Goal: Use online tool/utility: Utilize a website feature to perform a specific function

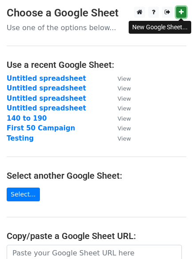
click at [181, 11] on icon at bounding box center [181, 12] width 5 height 6
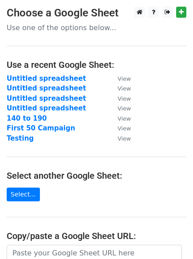
scroll to position [154, 0]
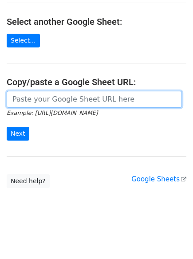
click at [42, 98] on input "url" at bounding box center [94, 99] width 175 height 17
paste input "https://docs.google.com/spreadsheets/d/1fBIdMb1ZZXrDf-dtFMwfQZsqFD9BpUPM0fkjUFV…"
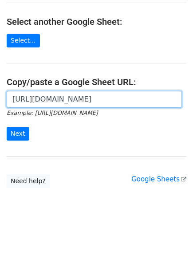
scroll to position [0, 200]
type input "https://docs.google.com/spreadsheets/d/1fBIdMb1ZZXrDf-dtFMwfQZsqFD9BpUPM0fkjUFV…"
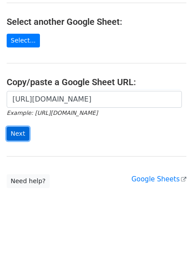
scroll to position [0, 0]
click at [9, 133] on input "Next" at bounding box center [18, 134] width 23 height 14
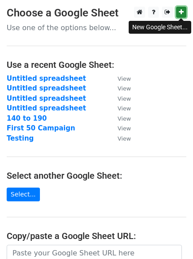
click at [180, 11] on icon at bounding box center [181, 12] width 5 height 6
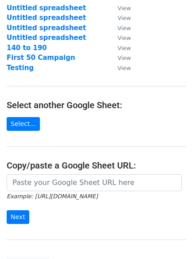
scroll to position [103, 0]
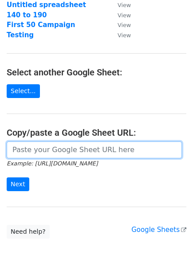
paste input "https://docs.google.com/spreadsheets/d/1V9butiC94DQ-QTD0OqRs5gSqSu2oJPPV_cmyk8i…"
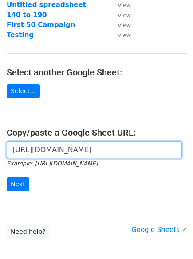
scroll to position [0, 192]
type input "https://docs.google.com/spreadsheets/d/1V9butiC94DQ-QTD0OqRs5gSqSu2oJPPV_cmyk8i…"
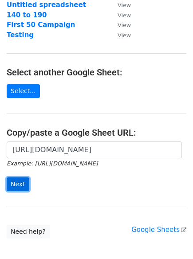
scroll to position [0, 0]
click at [21, 187] on input "Next" at bounding box center [18, 184] width 23 height 14
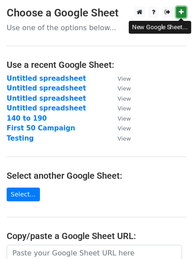
click at [182, 14] on icon at bounding box center [181, 12] width 5 height 6
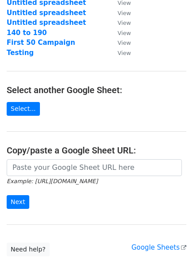
scroll to position [103, 0]
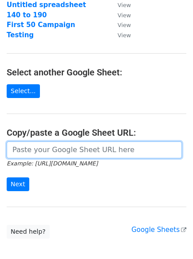
click at [36, 149] on input "url" at bounding box center [94, 149] width 175 height 17
paste input "https://docs.google.com/spreadsheets/d/1IOmQOnDhThRk5QQbTeyJevSxWjecr24MdJmEmul…"
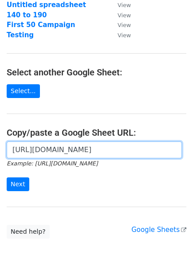
scroll to position [0, 204]
type input "https://docs.google.com/spreadsheets/d/1IOmQOnDhThRk5QQbTeyJevSxWjecr24MdJmEmul…"
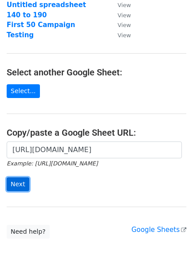
scroll to position [0, 0]
click at [23, 180] on input "Next" at bounding box center [18, 184] width 23 height 14
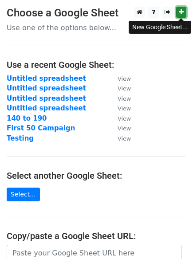
click at [180, 14] on icon at bounding box center [181, 12] width 5 height 6
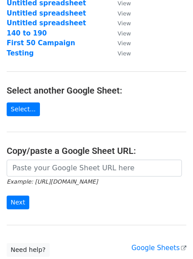
scroll to position [103, 0]
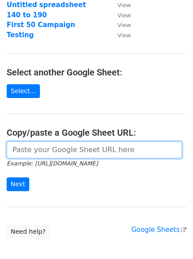
click at [39, 144] on input "url" at bounding box center [94, 149] width 175 height 17
paste input "https://docs.google.com/spreadsheets/d/1VfK_SP530oVAH-8PatvVTevh2RFz_Q5QhL2_GPb…"
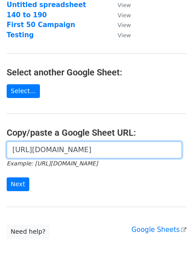
scroll to position [0, 195]
type input "https://docs.google.com/spreadsheets/d/1VfK_SP530oVAH-8PatvVTevh2RFz_Q5QhL2_GPb…"
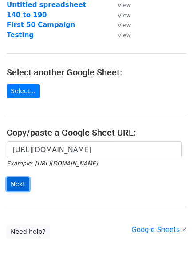
click at [20, 185] on input "Next" at bounding box center [18, 184] width 23 height 14
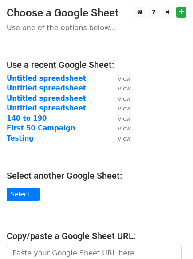
click at [179, 6] on html "Choose a Google Sheet Use one of the options below... Use a recent Google Sheet…" at bounding box center [96, 206] width 193 height 413
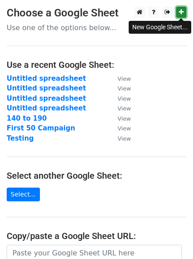
click at [179, 11] on icon at bounding box center [181, 12] width 5 height 6
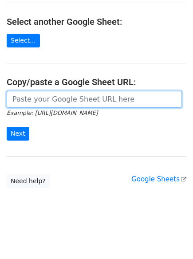
click at [30, 103] on input "url" at bounding box center [94, 99] width 175 height 17
paste input "abooher@winooski.k12.vt.us darte@notl.org andrewsmith6307+2@gmail.com risk.bets…"
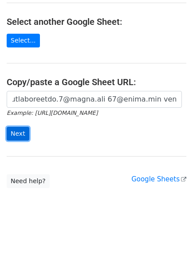
scroll to position [0, 0]
click at [11, 134] on input "Next" at bounding box center [18, 134] width 23 height 14
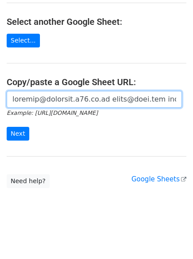
click at [37, 103] on input "url" at bounding box center [94, 99] width 175 height 17
paste input "https://docs.google.com/spreadsheets/d/1I_NC_dPwTiIXm9Zt5lPiCf2HL9IoJC74XSbOkaE…"
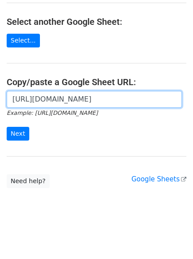
scroll to position [0, 184]
type input "https://docs.google.com/spreadsheets/d/1I_NC_dPwTiIXm9Zt5lPiCf2HL9IoJC74XSbOkaE…"
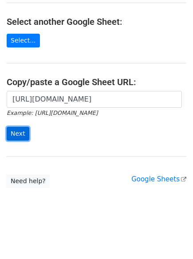
scroll to position [0, 0]
click at [19, 130] on input "Next" at bounding box center [18, 134] width 23 height 14
